Goal: Check status: Check status

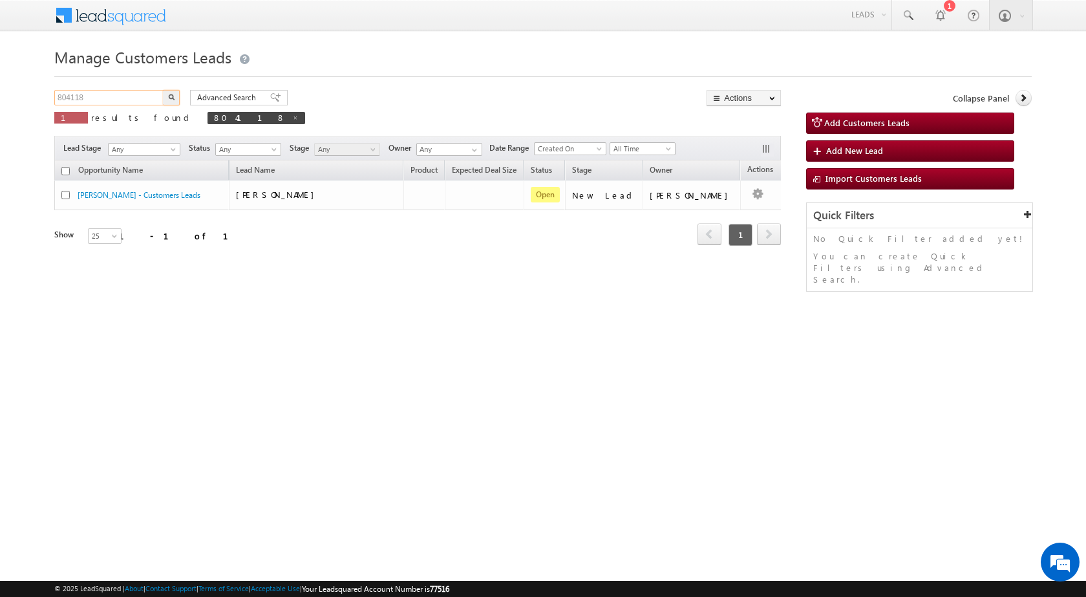
drag, startPoint x: 128, startPoint y: 102, endPoint x: 0, endPoint y: 98, distance: 128.1
click at [0, 98] on body "Menu [PERSON_NAME] sitar a7@ks erve." at bounding box center [543, 183] width 1086 height 367
paste input "695777"
type input "695777"
click at [163, 90] on button "button" at bounding box center [171, 98] width 17 height 16
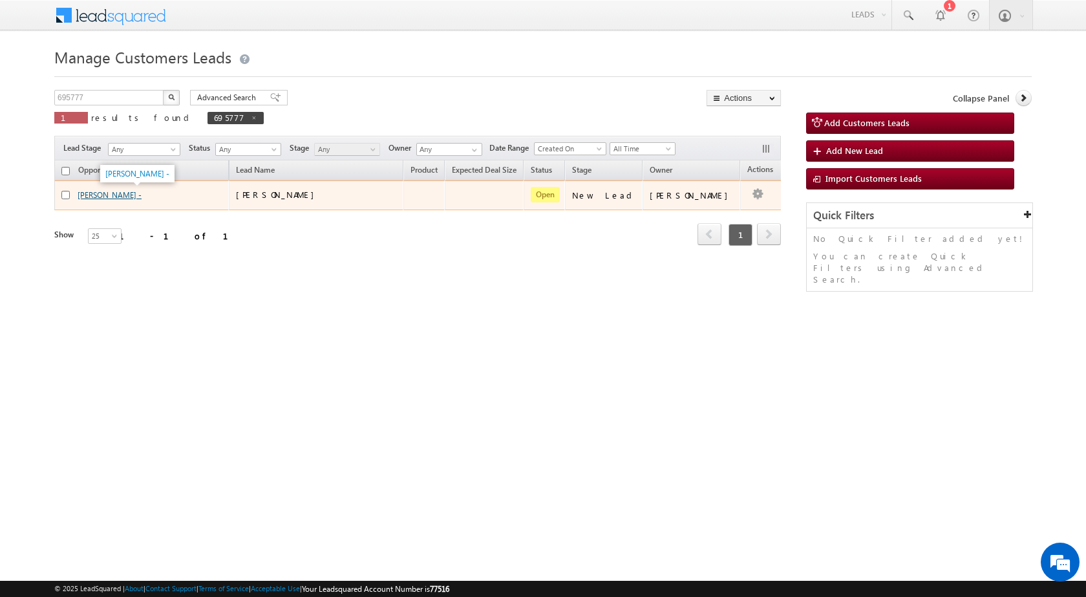
click at [117, 195] on link "[PERSON_NAME] -" at bounding box center [110, 195] width 64 height 10
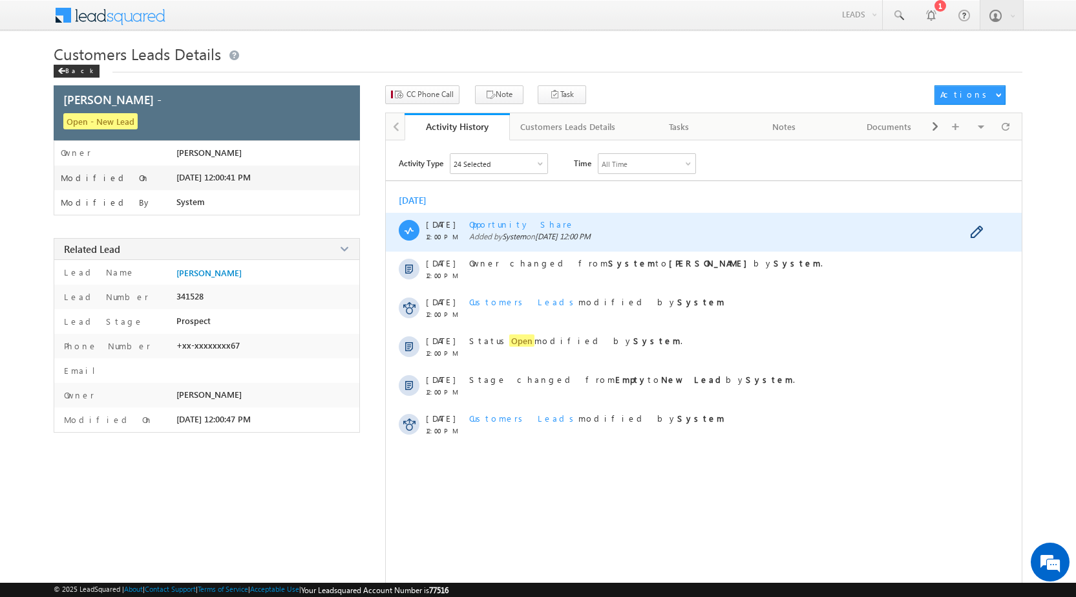
drag, startPoint x: 551, startPoint y: 240, endPoint x: 736, endPoint y: 235, distance: 185.0
click at [736, 235] on span "Added by System on 04 Aug 2025 12:00 PM" at bounding box center [718, 236] width 498 height 10
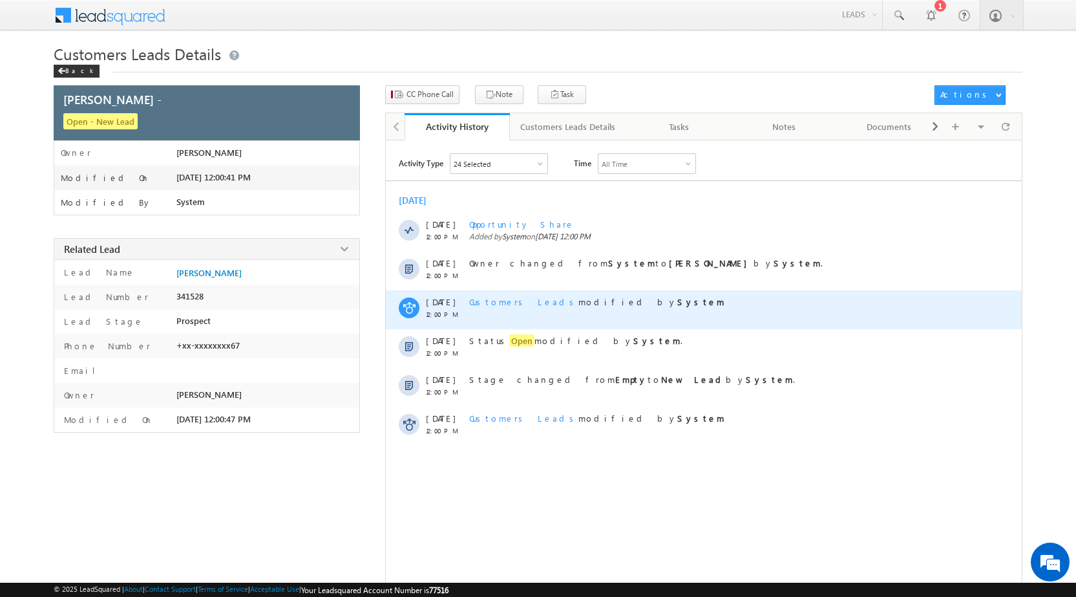
click at [750, 292] on div "Customers Leads modified by System" at bounding box center [718, 309] width 498 height 39
click at [736, 295] on div "Customers Leads modified by System" at bounding box center [718, 309] width 498 height 39
